Goal: Information Seeking & Learning: Learn about a topic

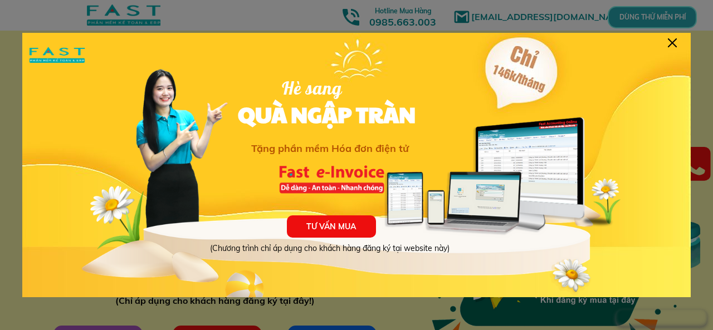
click at [671, 38] on div at bounding box center [672, 42] width 9 height 9
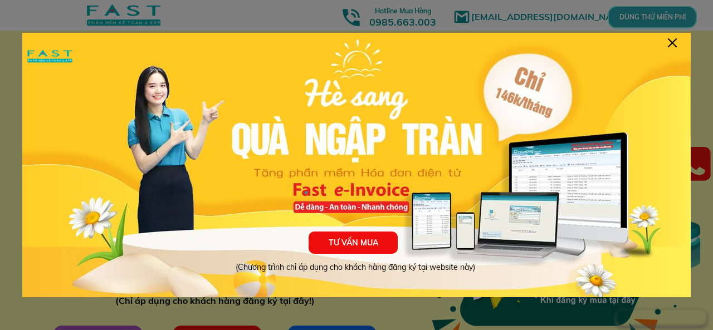
click at [674, 42] on div at bounding box center [672, 42] width 9 height 9
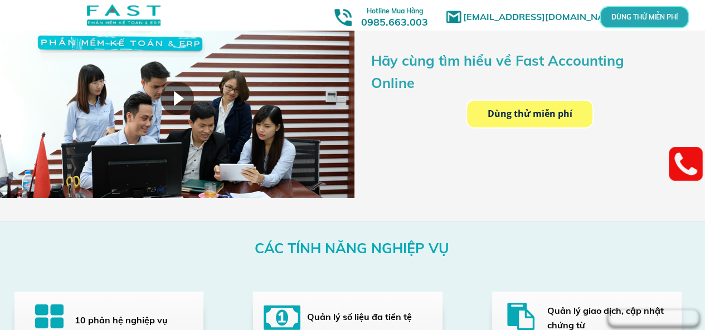
scroll to position [1839, 0]
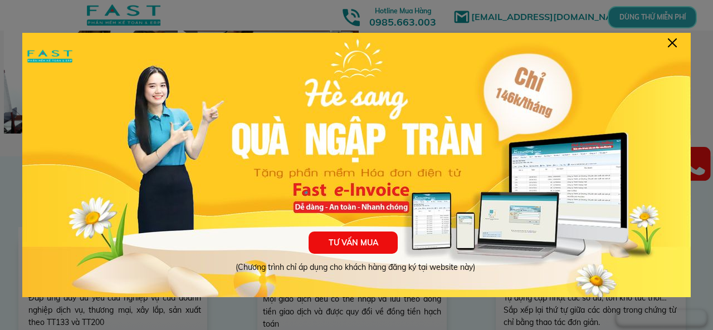
click at [672, 42] on div at bounding box center [672, 42] width 9 height 9
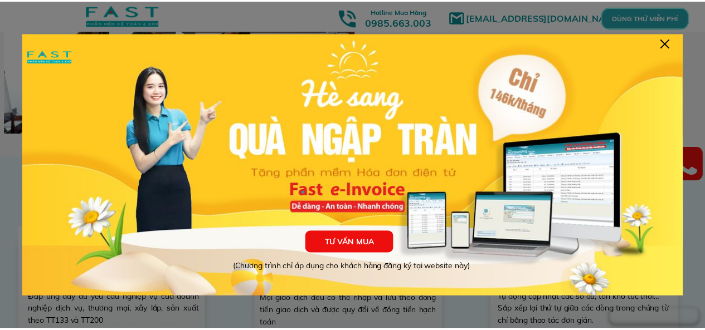
scroll to position [1839, 0]
